Goal: Complete application form

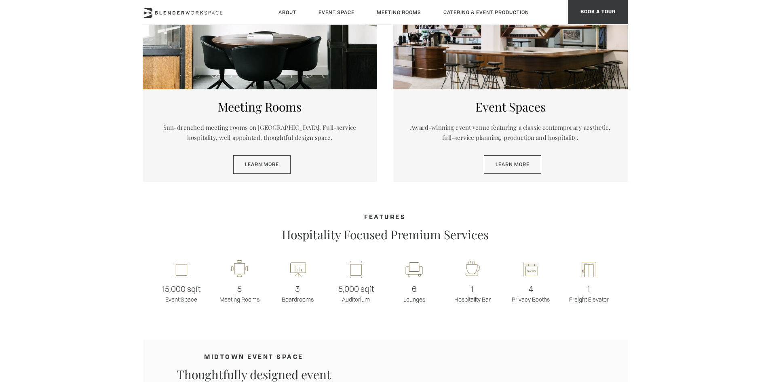
scroll to position [485, 0]
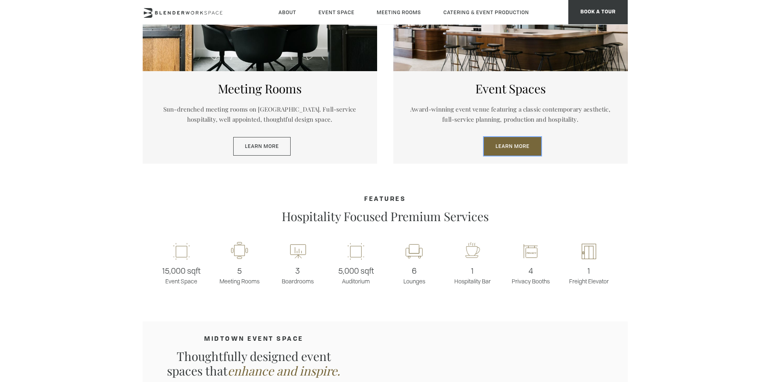
click at [502, 146] on link "Learn More" at bounding box center [512, 146] width 57 height 19
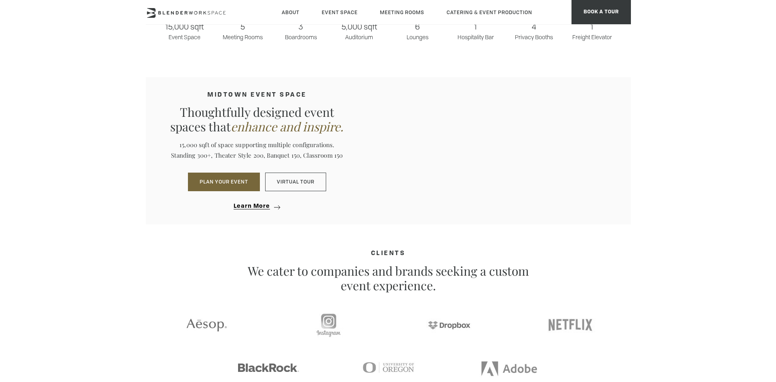
scroll to position [727, 0]
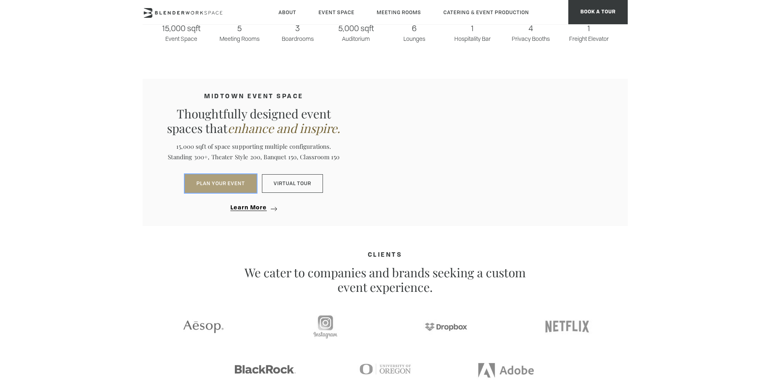
click at [243, 182] on button "PLAN YOUR EVENT" at bounding box center [221, 183] width 72 height 19
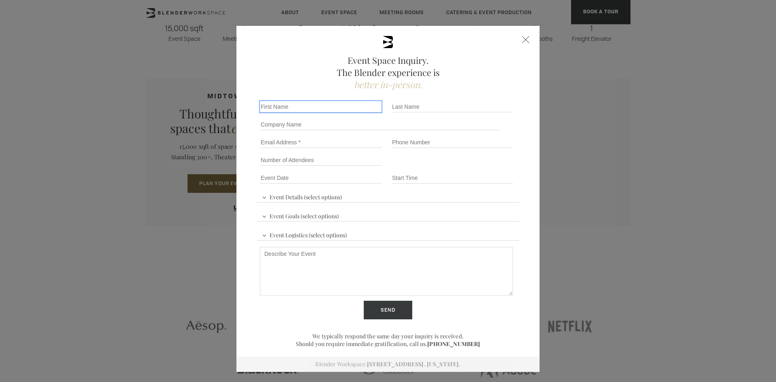
click at [310, 107] on input "First name *" at bounding box center [321, 106] width 122 height 11
type input "Hadar"
click at [402, 107] on input "Last name *" at bounding box center [452, 106] width 122 height 11
type input "Coh"
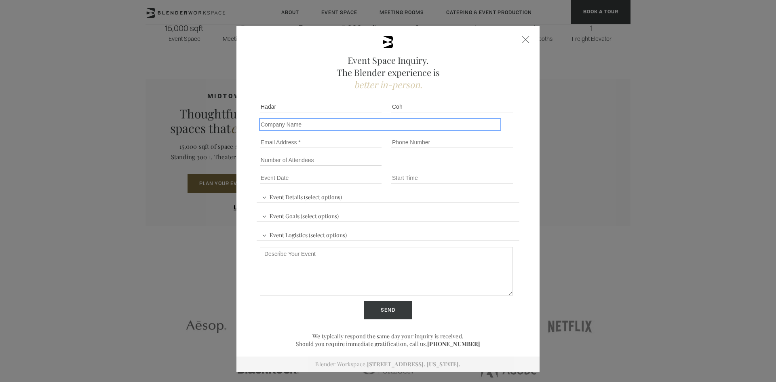
click at [324, 127] on input "Company name" at bounding box center [380, 124] width 240 height 11
type input "Deutsch & Co."
click at [332, 144] on input "Email" at bounding box center [321, 142] width 122 height 11
type input "[EMAIL_ADDRESS][DOMAIN_NAME]"
click at [415, 134] on div "Phone number" at bounding box center [453, 142] width 131 height 18
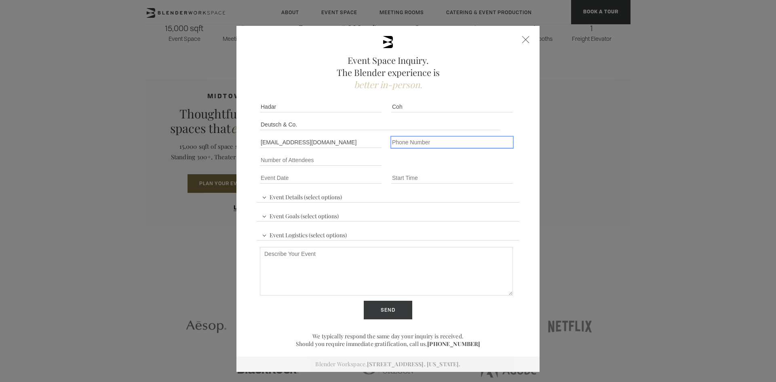
click at [417, 143] on input "Phone number" at bounding box center [452, 142] width 122 height 11
type input "972544999104"
click at [297, 162] on input "Number of Attendees" at bounding box center [321, 159] width 122 height 11
type input "50-70"
click at [306, 178] on input "Event Date *" at bounding box center [321, 177] width 122 height 11
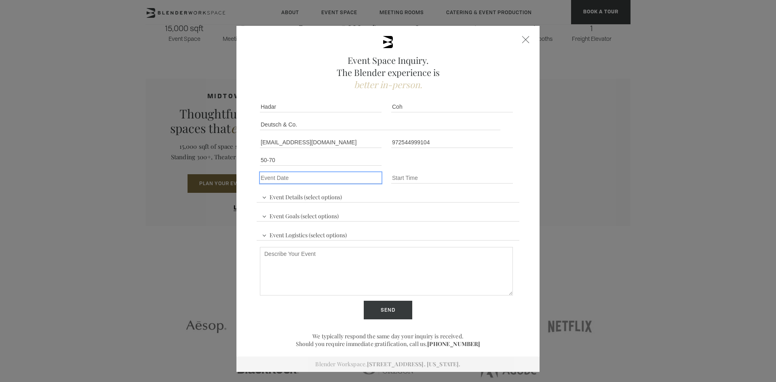
click at [346, 177] on input "Event Date *" at bounding box center [321, 177] width 122 height 11
type div "[DATE]"
click at [415, 177] on input "Event Time" at bounding box center [452, 177] width 122 height 11
type input "09:30 AM"
click at [314, 195] on span "Event Details (select options)" at bounding box center [302, 196] width 84 height 12
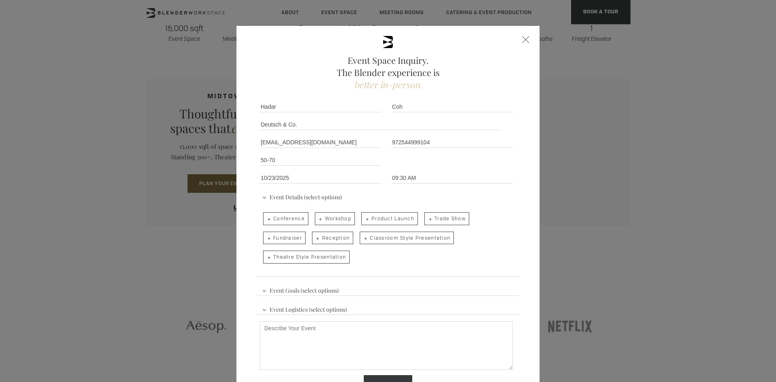
click at [293, 218] on span "Conference" at bounding box center [285, 218] width 45 height 13
click at [265, 218] on input "Conference" at bounding box center [262, 214] width 5 height 11
checkbox input "true"
click at [373, 221] on span "Product Launch" at bounding box center [389, 218] width 57 height 13
click at [363, 220] on input "Product Launch" at bounding box center [360, 214] width 5 height 11
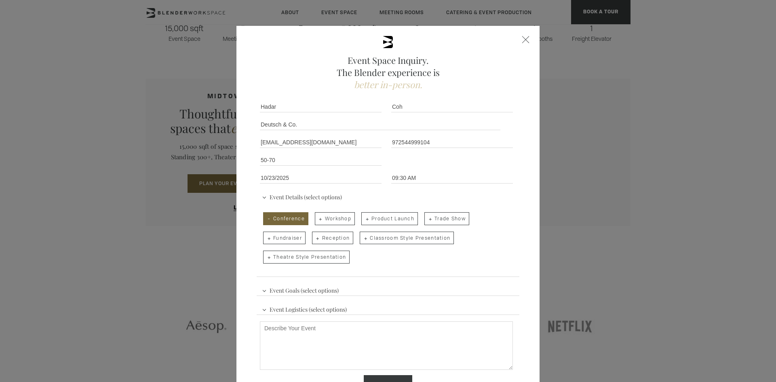
checkbox input "true"
click at [335, 240] on span "Reception" at bounding box center [333, 238] width 42 height 13
click at [314, 240] on input "Reception" at bounding box center [311, 233] width 5 height 11
checkbox input "true"
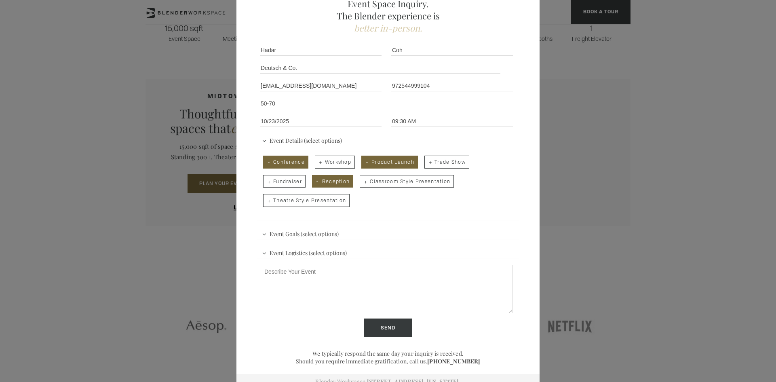
scroll to position [64, 0]
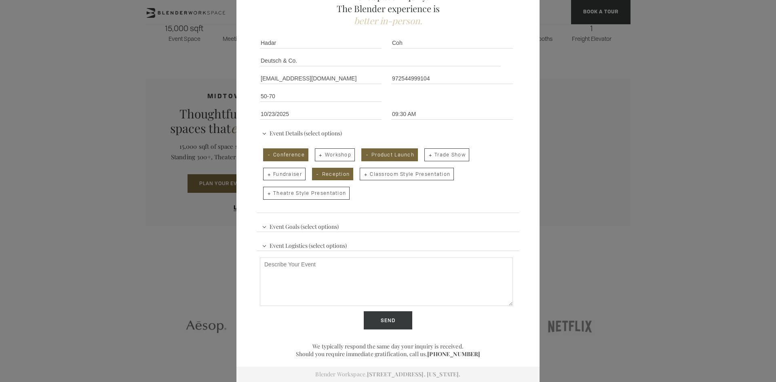
click at [307, 224] on span "Event Goals (select options)" at bounding box center [300, 225] width 81 height 12
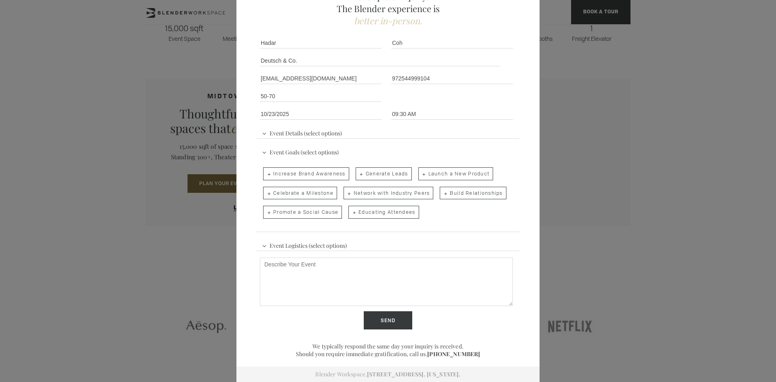
click at [337, 173] on span "Increase Brand Awareness" at bounding box center [306, 173] width 86 height 13
click at [265, 173] on input "Increase Brand Awareness" at bounding box center [262, 169] width 5 height 11
checkbox input "true"
click at [368, 172] on span "Generate Leads" at bounding box center [384, 173] width 56 height 13
click at [358, 172] on input "Generate Leads" at bounding box center [354, 169] width 5 height 11
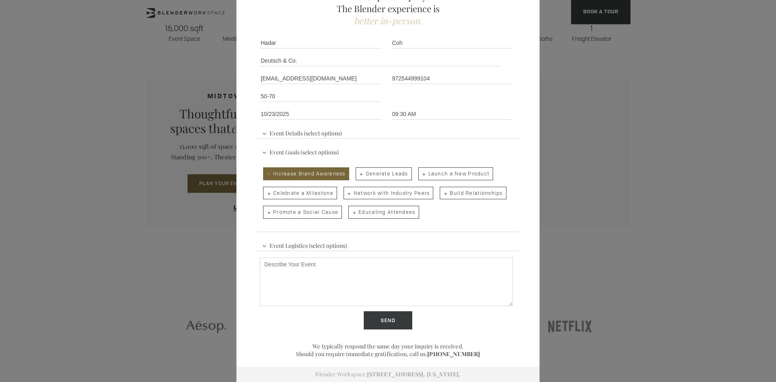
checkbox input "true"
click at [442, 175] on span "Launch a New Product" at bounding box center [455, 173] width 75 height 13
click at [420, 175] on input "Launch a New Product" at bounding box center [417, 169] width 5 height 11
checkbox input "true"
click at [413, 194] on span "Network with Industry Peers" at bounding box center [388, 193] width 90 height 13
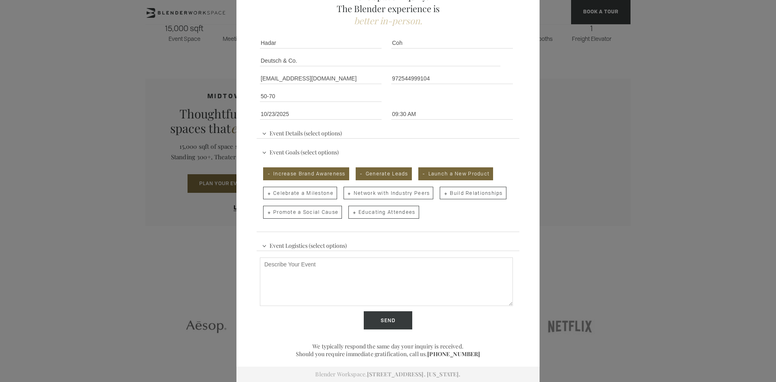
click at [345, 194] on input "Network with Industry Peers" at bounding box center [342, 188] width 5 height 11
checkbox input "true"
click at [453, 193] on span "Build Relationships" at bounding box center [473, 193] width 66 height 13
click at [442, 193] on input "Build Relationships" at bounding box center [438, 188] width 5 height 11
checkbox input "true"
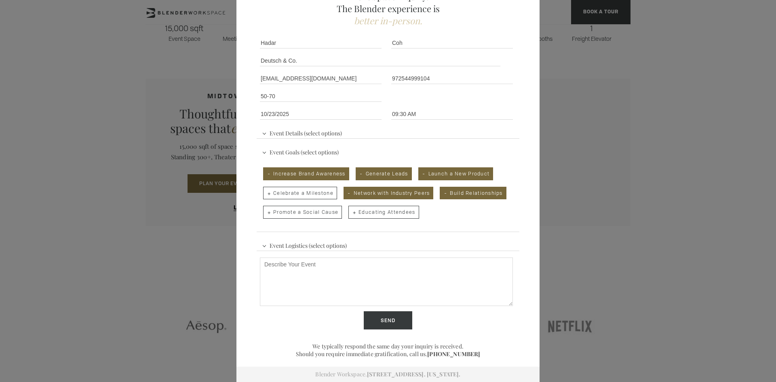
click at [388, 216] on span "Educating Attendees" at bounding box center [383, 212] width 70 height 13
click at [350, 214] on input "Educating Attendees" at bounding box center [347, 207] width 5 height 11
checkbox input "true"
click at [372, 234] on div "Event Details (select options) Conference Workshop Product Launch Trade Show Fu…" at bounding box center [388, 187] width 263 height 128
click at [369, 245] on div "Event Logistics (select options) Audio/Visual Presentation Breakout Rooms Break…" at bounding box center [388, 280] width 263 height 90
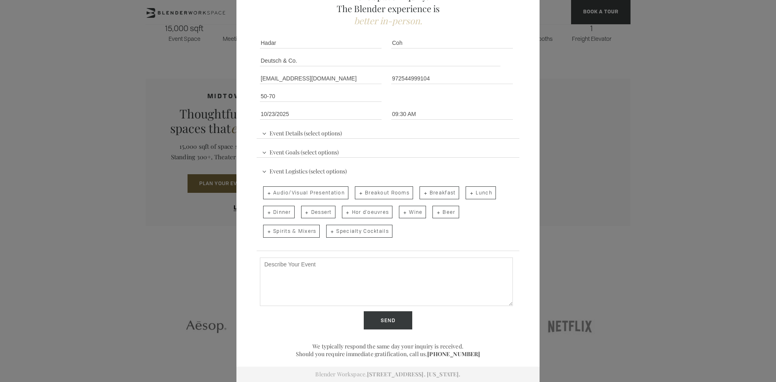
click at [303, 191] on span "Audio/Visual Presentation" at bounding box center [305, 192] width 85 height 13
click at [265, 191] on input "Audio/Visual Presentation" at bounding box center [262, 188] width 5 height 11
checkbox input "true"
click at [446, 194] on span "Breakfast" at bounding box center [439, 192] width 40 height 13
click at [421, 194] on input "Breakfast" at bounding box center [418, 188] width 5 height 11
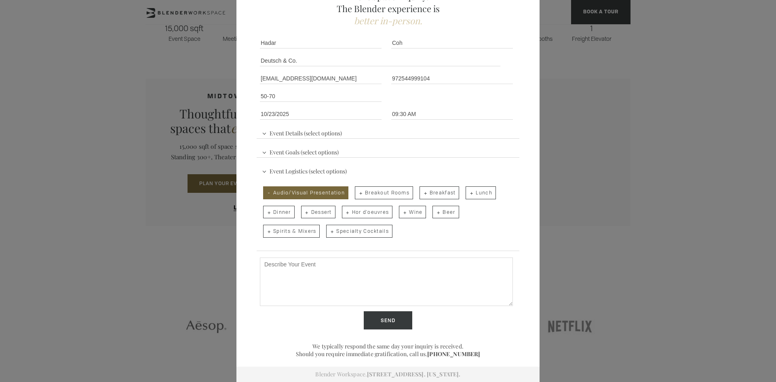
checkbox input "true"
click at [376, 214] on span "Hor d'oeuvres" at bounding box center [367, 212] width 51 height 13
click at [344, 214] on input "Hor d'oeuvres" at bounding box center [341, 207] width 5 height 11
checkbox input "true"
click at [300, 235] on span "Spirits & Mixers" at bounding box center [291, 231] width 57 height 13
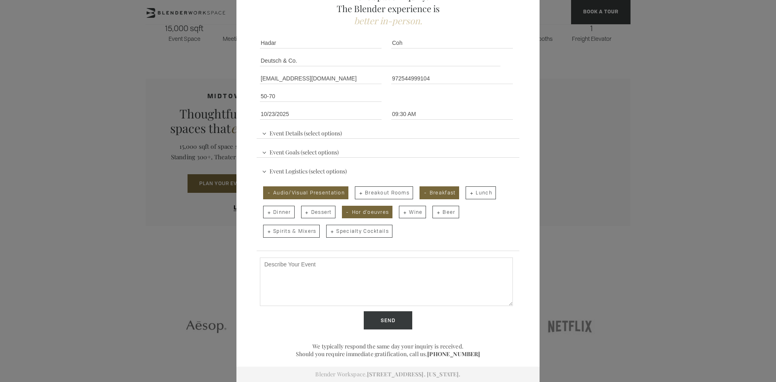
click at [265, 233] on input "Spirits & Mixers" at bounding box center [262, 226] width 5 height 11
checkbox input "true"
click at [326, 260] on textarea "Describe Your Event" at bounding box center [386, 281] width 253 height 48
paste textarea "[STREET_ADDRESS][US_STATE]"
type textarea "[STREET_ADDRESS][US_STATE]"
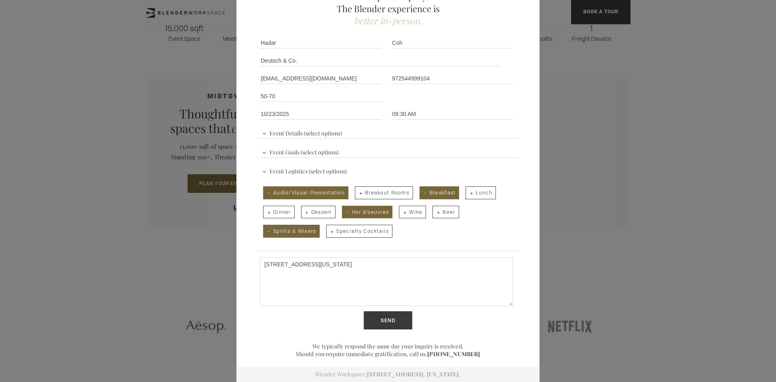
drag, startPoint x: 331, startPoint y: 282, endPoint x: 238, endPoint y: 249, distance: 97.8
click at [238, 249] on div "Event Space Inquiry. The Blender experience is better in-person. Event Details …" at bounding box center [387, 172] width 303 height 420
click at [432, 284] on textarea "Describe Your Event" at bounding box center [386, 281] width 253 height 48
paste textarea "We are looking to host a one day conference event for 50-70 VIP guests. We are …"
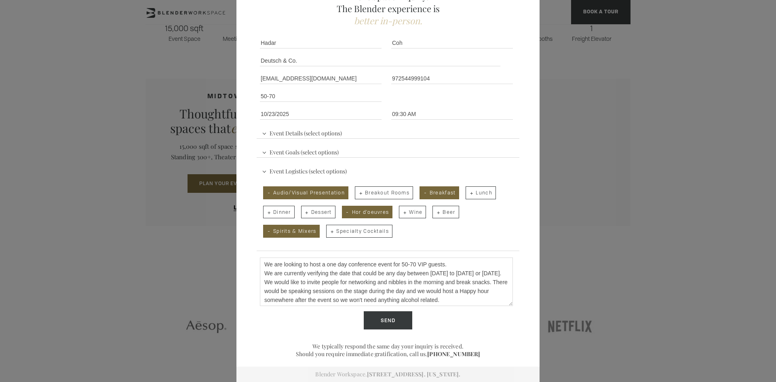
scroll to position [34, 0]
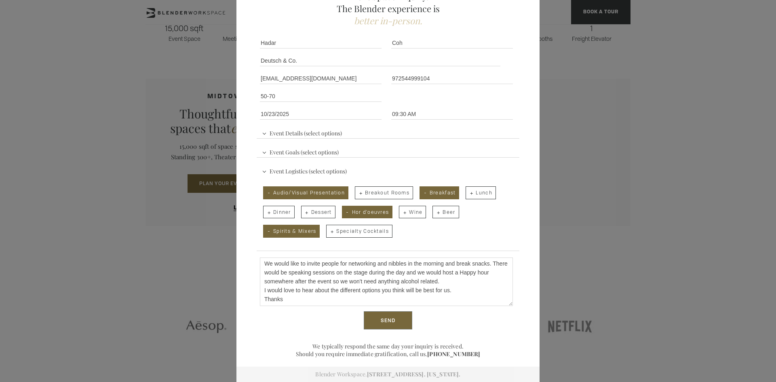
type textarea "We are looking to host a one day conference event for 50-70 VIP guests. We are …"
click at [404, 316] on input "Send" at bounding box center [388, 320] width 48 height 19
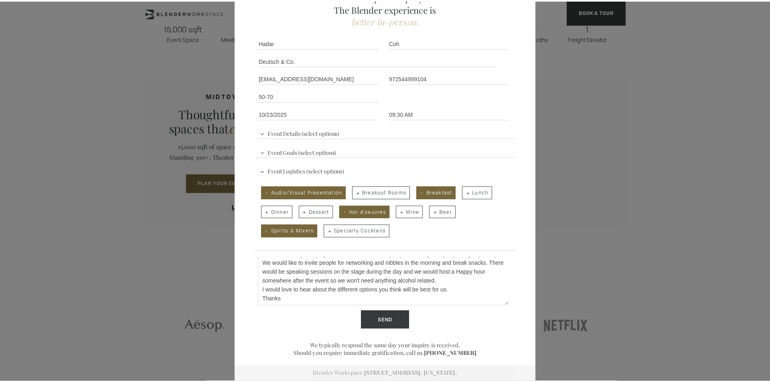
scroll to position [0, 0]
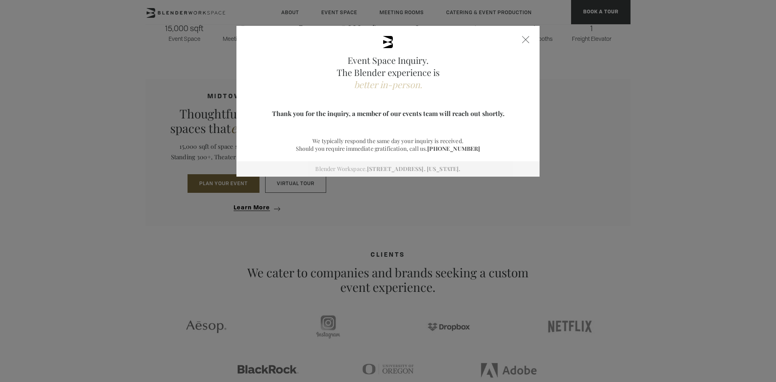
click at [523, 42] on div at bounding box center [525, 39] width 7 height 7
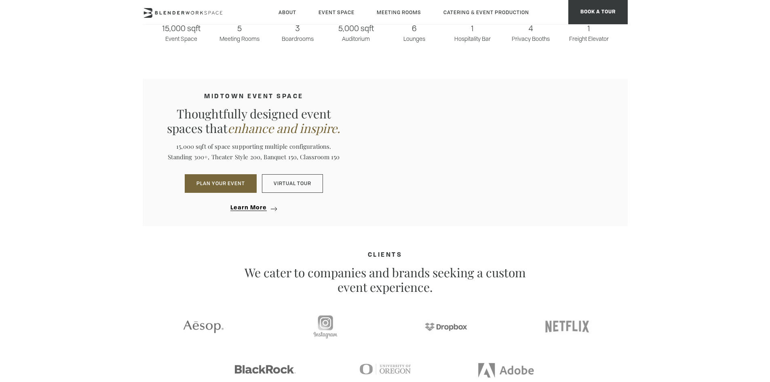
click at [722, 42] on section "15,000 sqft venue Full-service event planning and production for client's seeki…" at bounding box center [385, 88] width 770 height 986
